Goal: Task Accomplishment & Management: Use online tool/utility

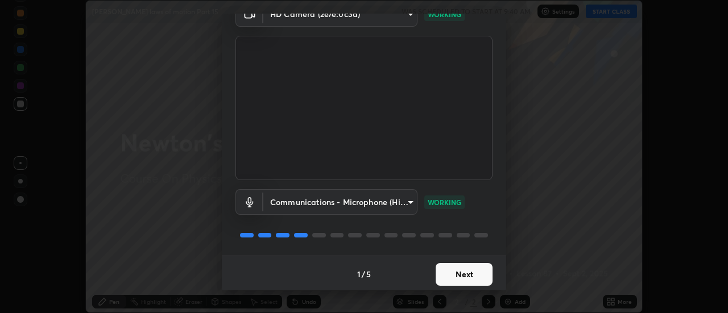
scroll to position [60, 0]
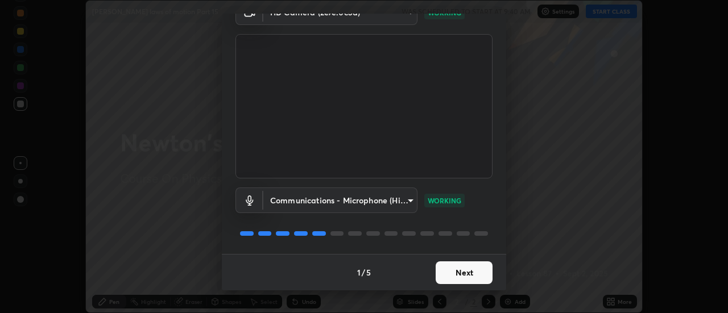
click at [451, 273] on button "Next" at bounding box center [463, 272] width 57 height 23
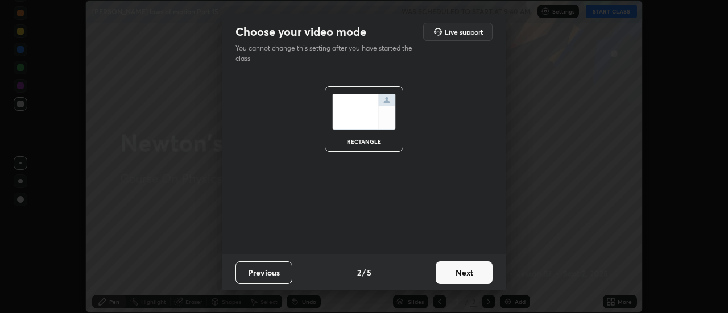
click at [463, 277] on button "Next" at bounding box center [463, 272] width 57 height 23
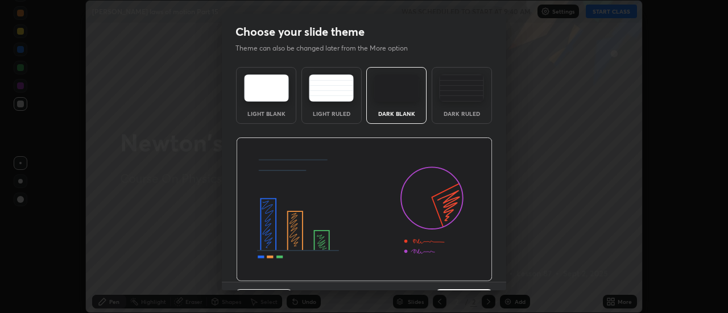
scroll to position [28, 0]
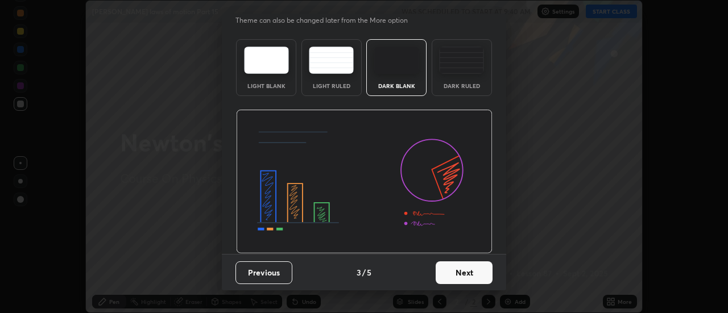
click at [456, 275] on button "Next" at bounding box center [463, 272] width 57 height 23
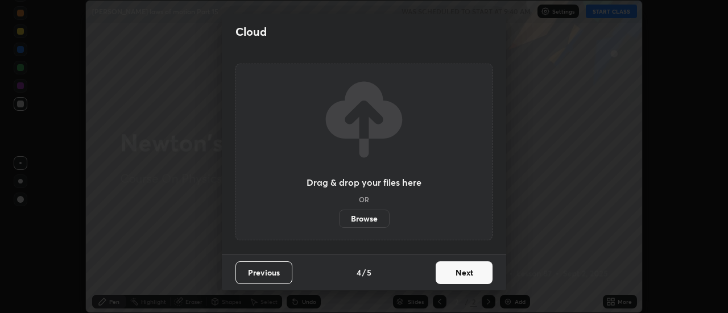
click at [455, 277] on button "Next" at bounding box center [463, 272] width 57 height 23
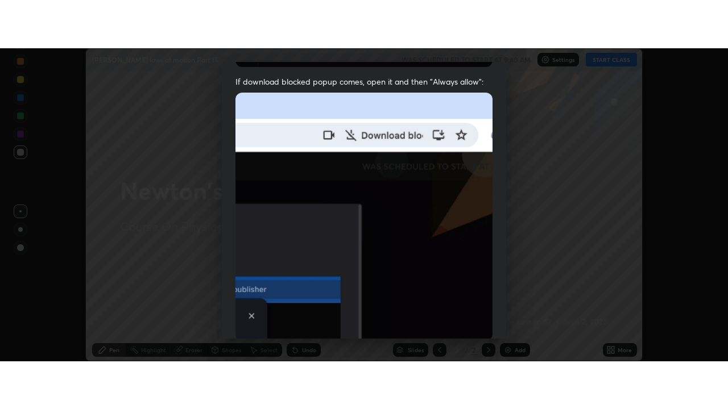
scroll to position [292, 0]
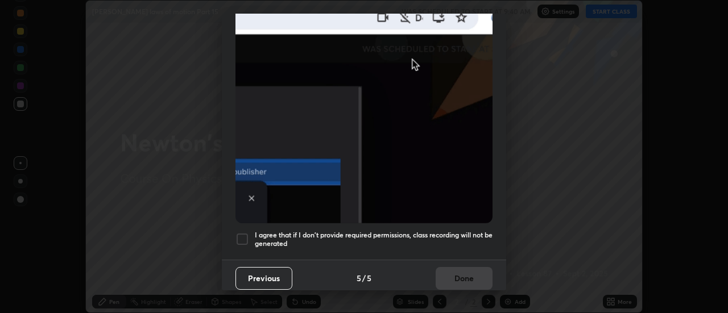
click at [312, 233] on h5 "I agree that if I don't provide required permissions, class recording will not …" at bounding box center [374, 240] width 238 height 18
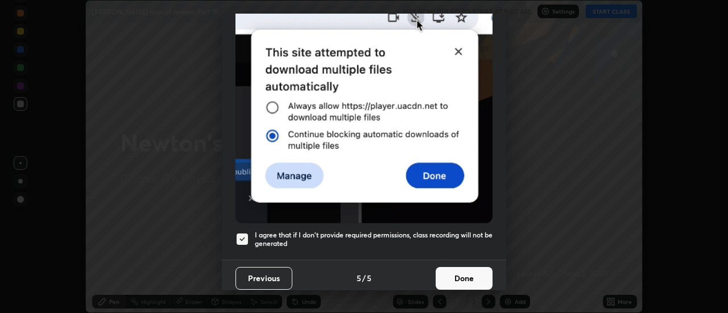
click at [458, 276] on button "Done" at bounding box center [463, 278] width 57 height 23
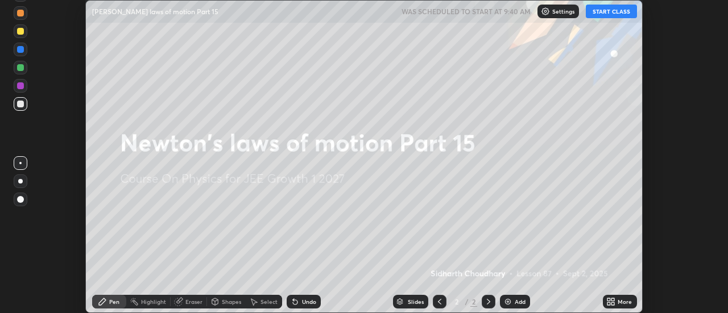
click at [621, 14] on button "START CLASS" at bounding box center [610, 12] width 51 height 14
click at [618, 306] on div "More" at bounding box center [620, 302] width 34 height 14
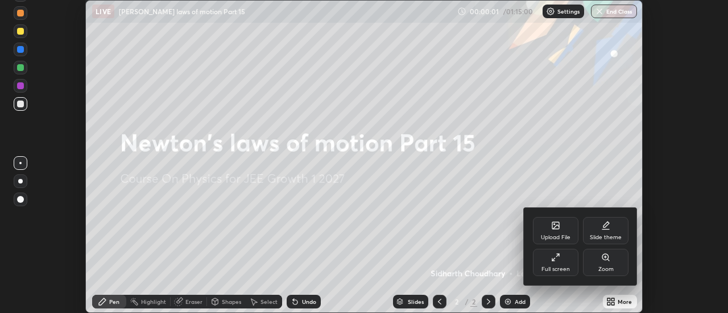
click at [553, 268] on div "Full screen" at bounding box center [555, 270] width 28 height 6
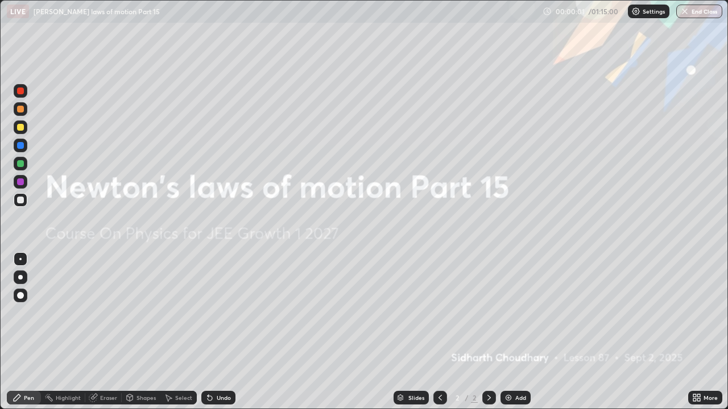
scroll to position [409, 728]
click at [513, 313] on div "Add" at bounding box center [515, 398] width 30 height 14
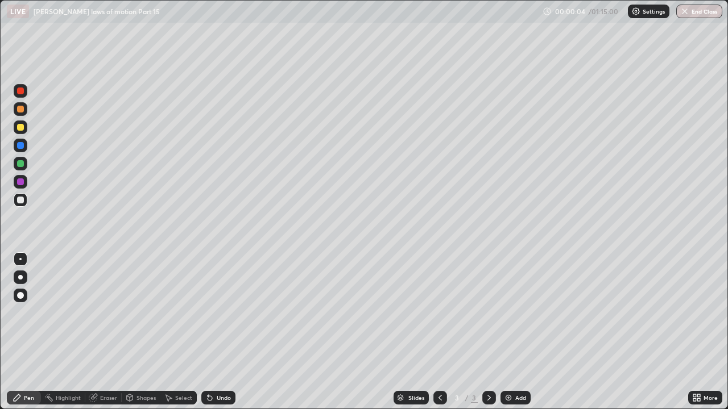
click at [19, 276] on div at bounding box center [20, 277] width 5 height 5
click at [21, 200] on div at bounding box center [20, 200] width 7 height 7
click at [20, 111] on div at bounding box center [20, 109] width 7 height 7
click at [21, 200] on div at bounding box center [20, 200] width 7 height 7
click at [20, 127] on div at bounding box center [20, 127] width 7 height 7
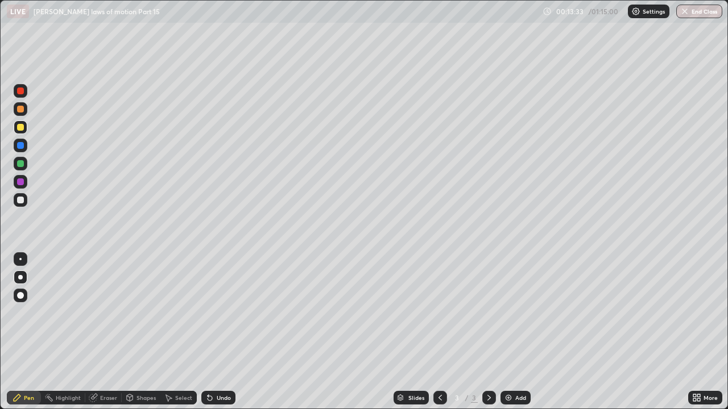
click at [102, 313] on div "Eraser" at bounding box center [108, 398] width 17 height 6
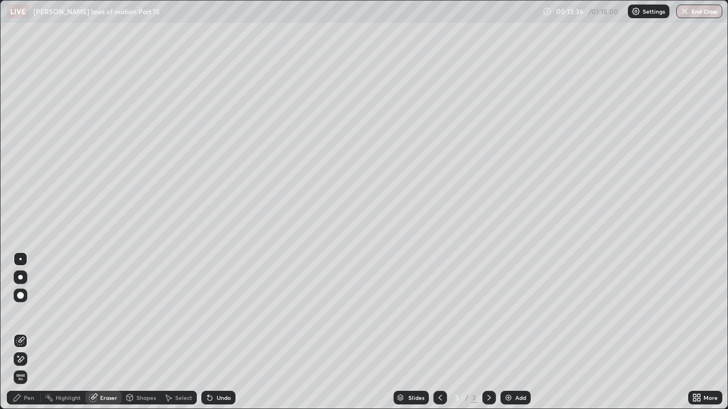
click at [27, 313] on div "Pen" at bounding box center [29, 398] width 10 height 6
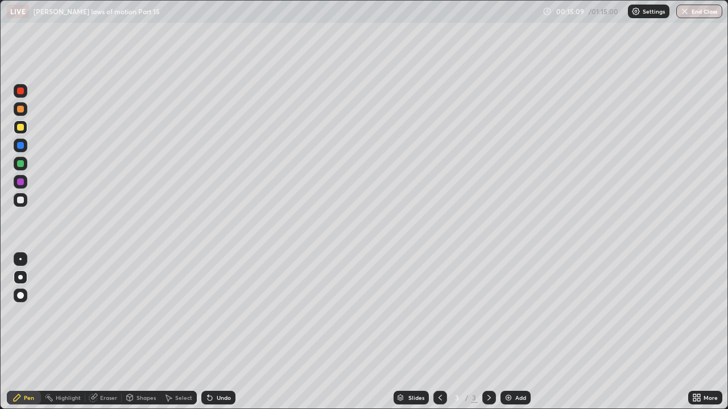
click at [515, 313] on div "Add" at bounding box center [520, 398] width 11 height 6
click at [20, 201] on div at bounding box center [20, 200] width 7 height 7
click at [644, 10] on p "Settings" at bounding box center [653, 12] width 22 height 6
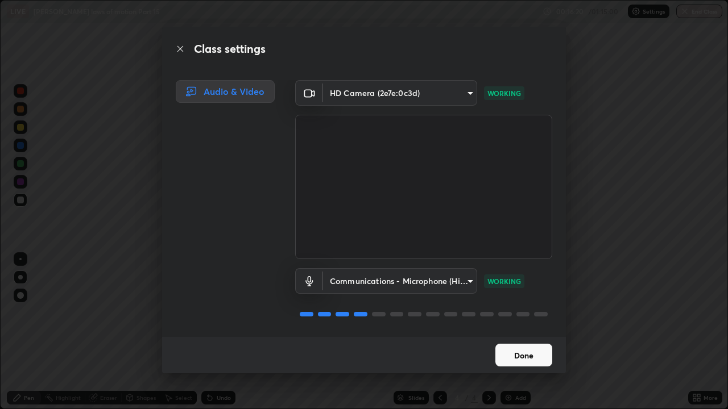
click at [513, 313] on button "Done" at bounding box center [523, 355] width 57 height 23
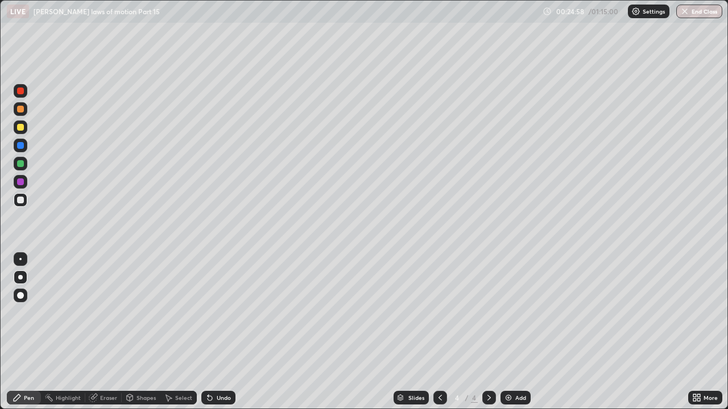
click at [23, 128] on div at bounding box center [20, 127] width 7 height 7
click at [508, 313] on img at bounding box center [508, 397] width 9 height 9
click at [19, 200] on div at bounding box center [20, 200] width 7 height 7
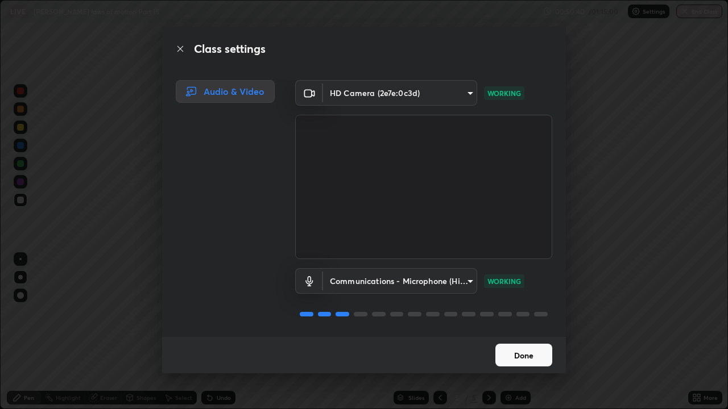
click at [508, 313] on button "Done" at bounding box center [523, 355] width 57 height 23
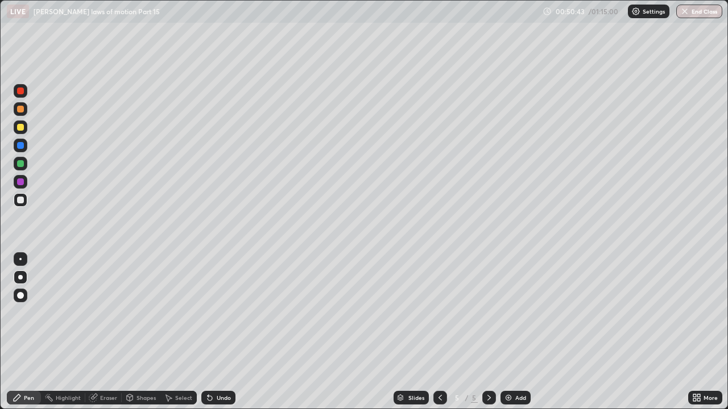
click at [505, 313] on div "Add" at bounding box center [515, 398] width 30 height 14
click at [20, 279] on div at bounding box center [20, 277] width 5 height 5
click at [22, 200] on div at bounding box center [20, 200] width 7 height 7
click at [21, 128] on div at bounding box center [20, 127] width 7 height 7
click at [22, 200] on div at bounding box center [20, 200] width 7 height 7
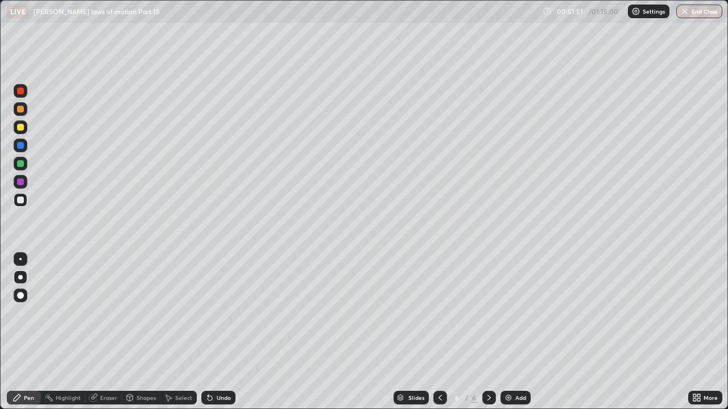
click at [20, 198] on div at bounding box center [20, 200] width 7 height 7
click at [19, 109] on div at bounding box center [20, 109] width 7 height 7
click at [510, 313] on img at bounding box center [508, 397] width 9 height 9
click at [22, 202] on div at bounding box center [20, 200] width 7 height 7
click at [20, 129] on div at bounding box center [20, 127] width 7 height 7
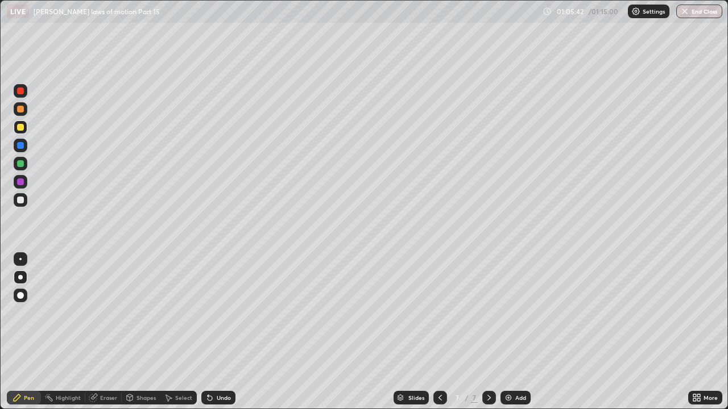
click at [20, 164] on div at bounding box center [20, 163] width 7 height 7
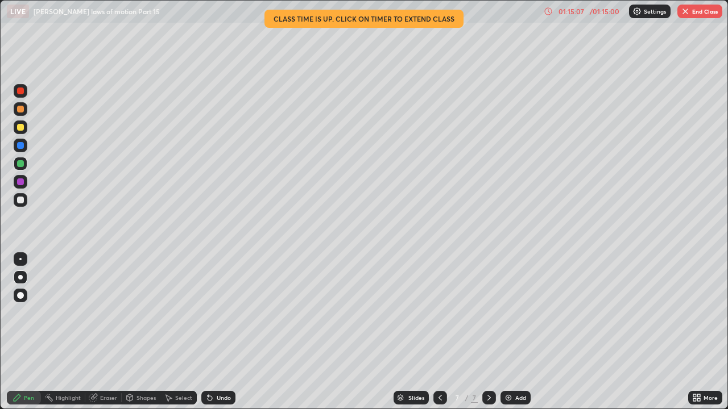
click at [20, 128] on div at bounding box center [20, 127] width 7 height 7
click at [697, 14] on button "End Class" at bounding box center [699, 12] width 45 height 14
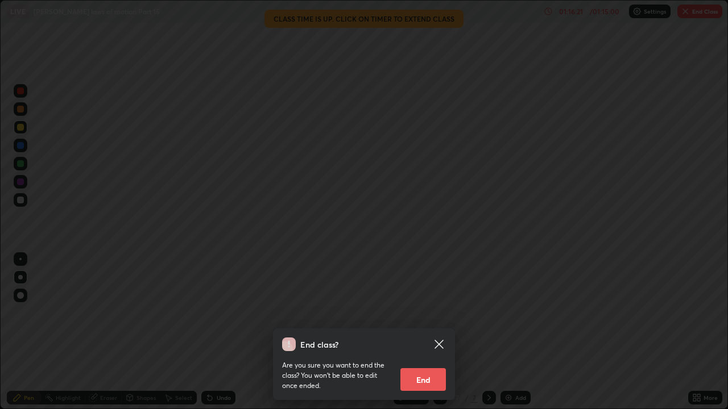
click at [438, 313] on button "End" at bounding box center [422, 379] width 45 height 23
